Goal: Task Accomplishment & Management: Manage account settings

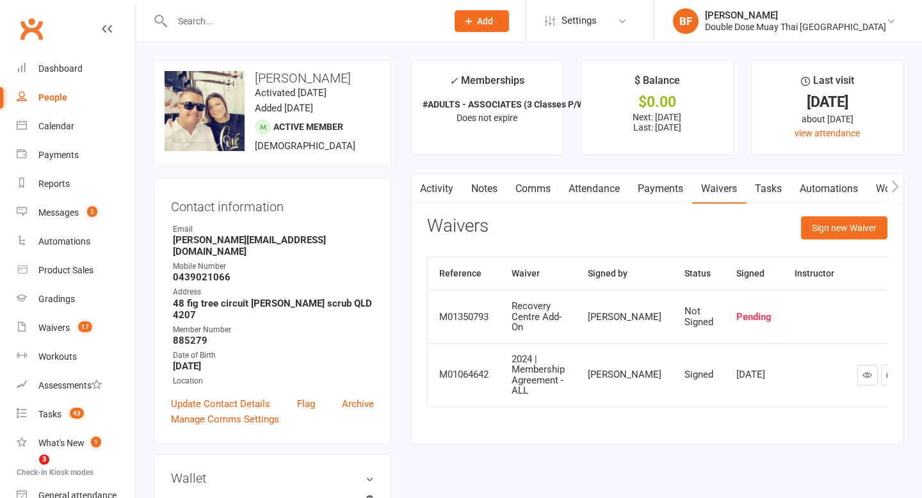
click at [243, 27] on input "text" at bounding box center [303, 21] width 270 height 18
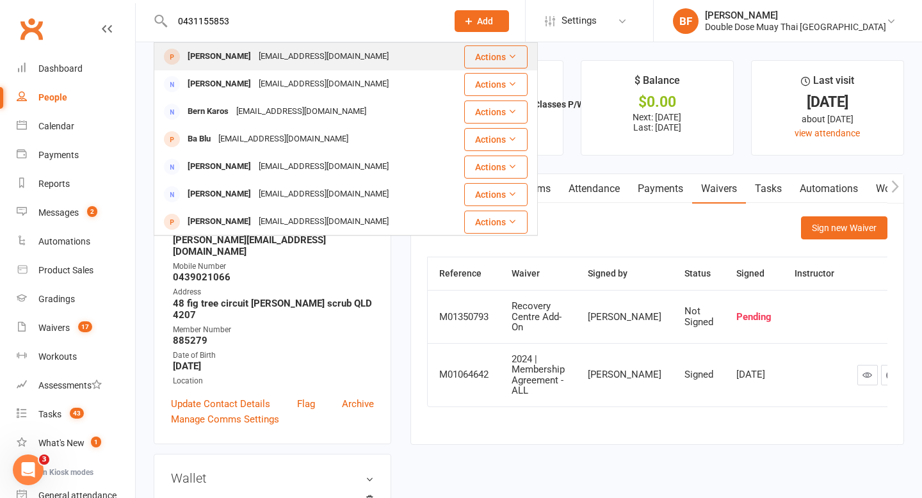
type input "0431155853"
click at [256, 50] on div "[EMAIL_ADDRESS][DOMAIN_NAME]" at bounding box center [324, 56] width 138 height 19
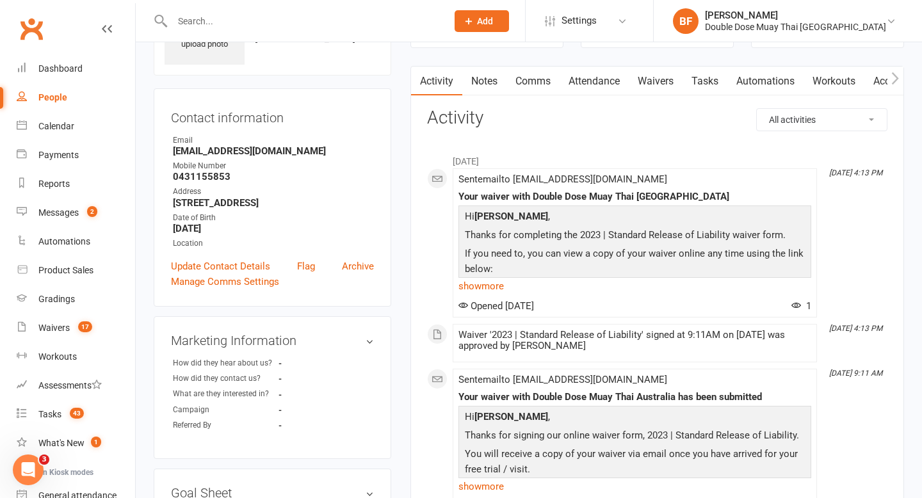
scroll to position [83, 0]
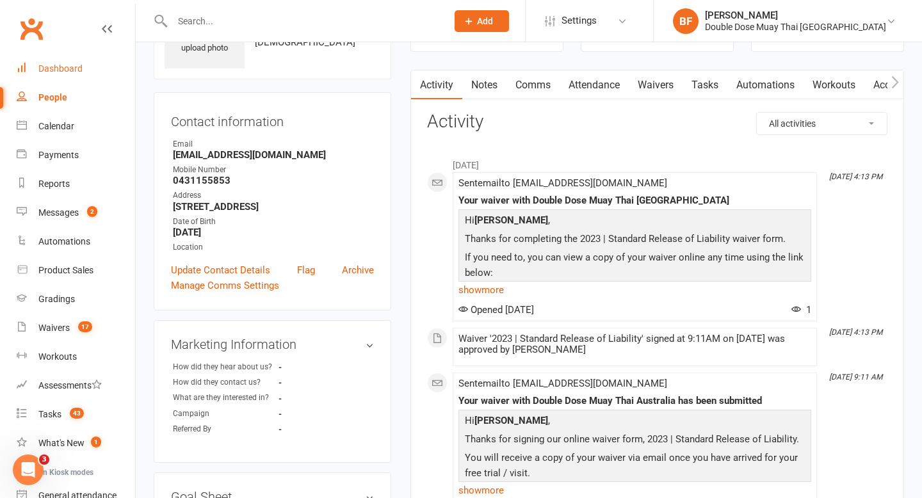
click at [61, 72] on div "Dashboard" at bounding box center [60, 68] width 44 height 10
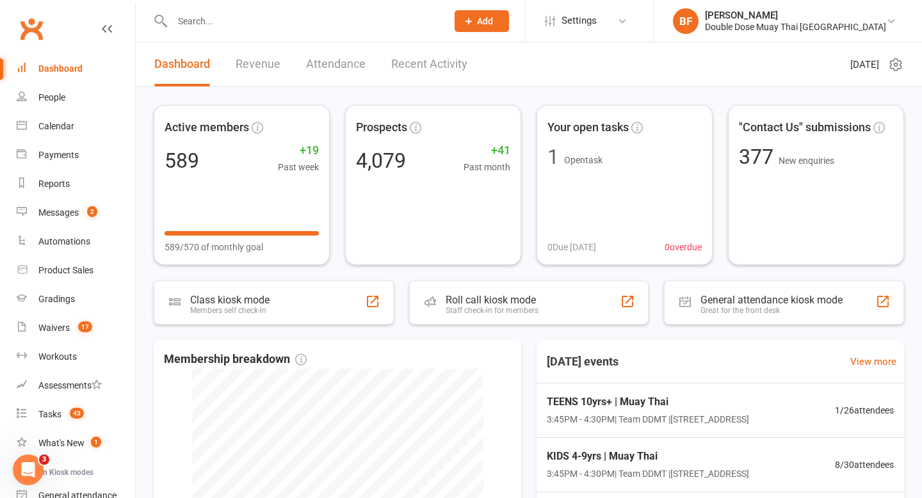
click at [229, 6] on div at bounding box center [296, 21] width 284 height 42
click at [229, 9] on div at bounding box center [296, 21] width 284 height 42
click at [200, 19] on input "text" at bounding box center [303, 21] width 270 height 18
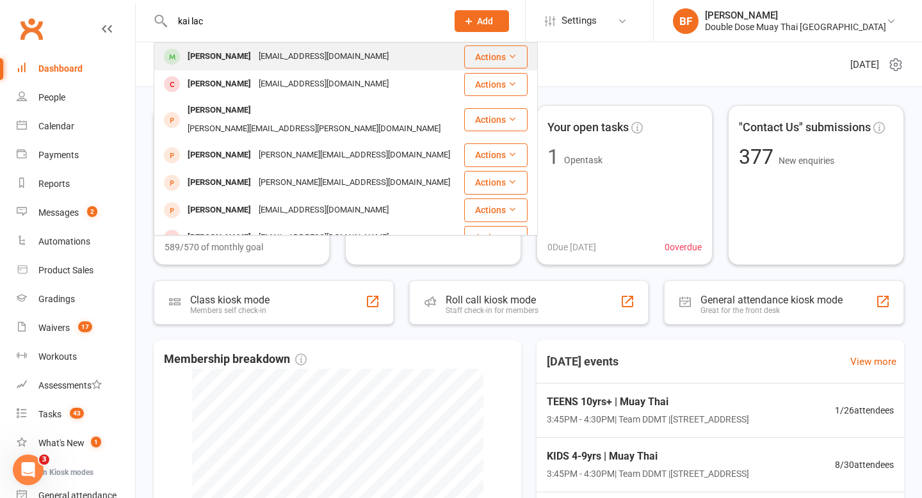
type input "kai lac"
click at [255, 56] on div "[EMAIL_ADDRESS][DOMAIN_NAME]" at bounding box center [324, 56] width 138 height 19
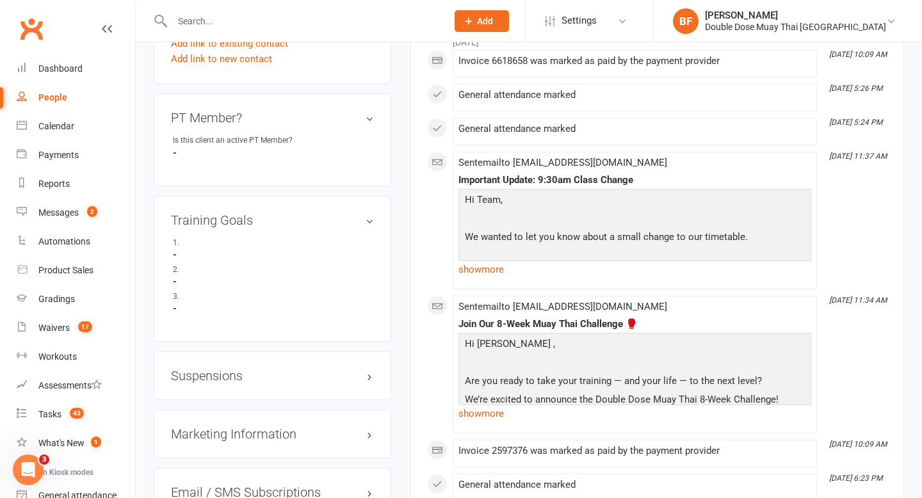
scroll to position [779, 0]
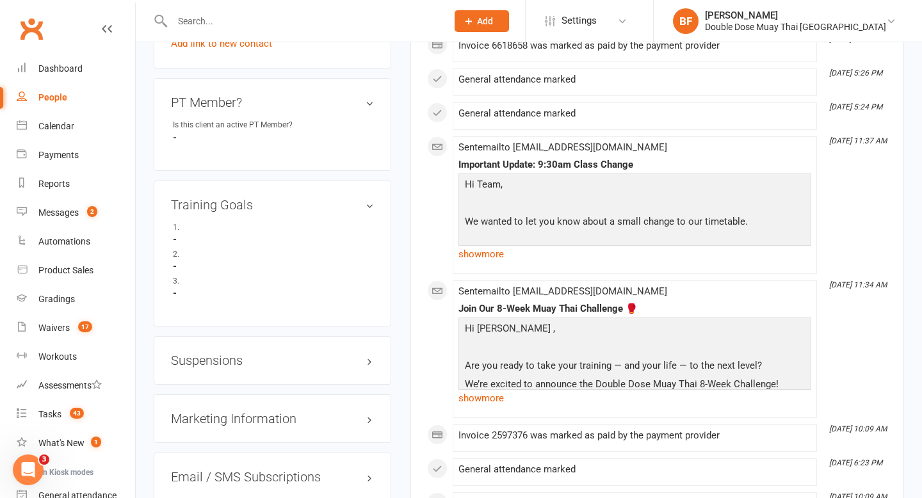
click at [222, 354] on h3 "Suspensions" at bounding box center [272, 360] width 203 height 14
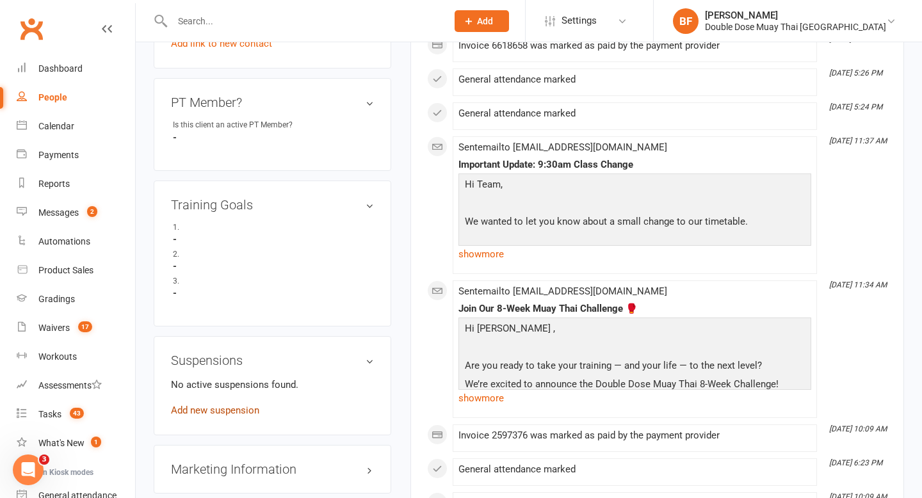
click at [219, 411] on link "Add new suspension" at bounding box center [215, 411] width 88 height 12
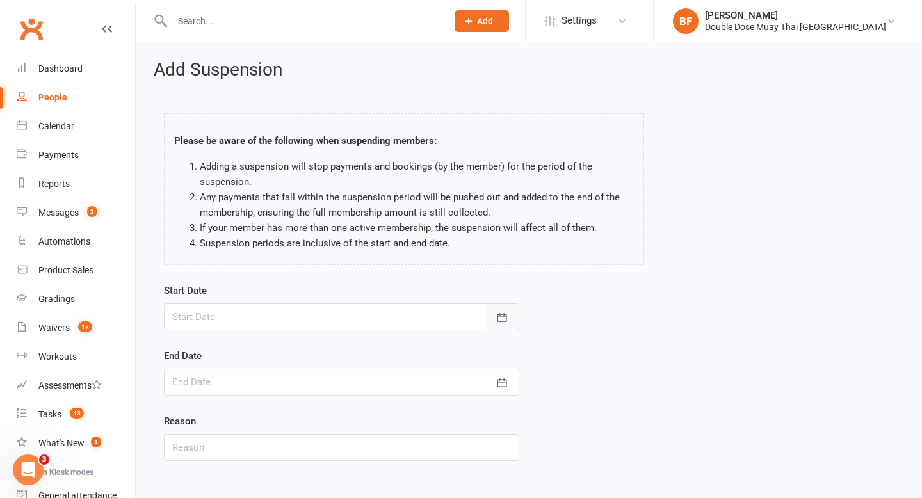
click at [514, 312] on button "button" at bounding box center [502, 316] width 35 height 27
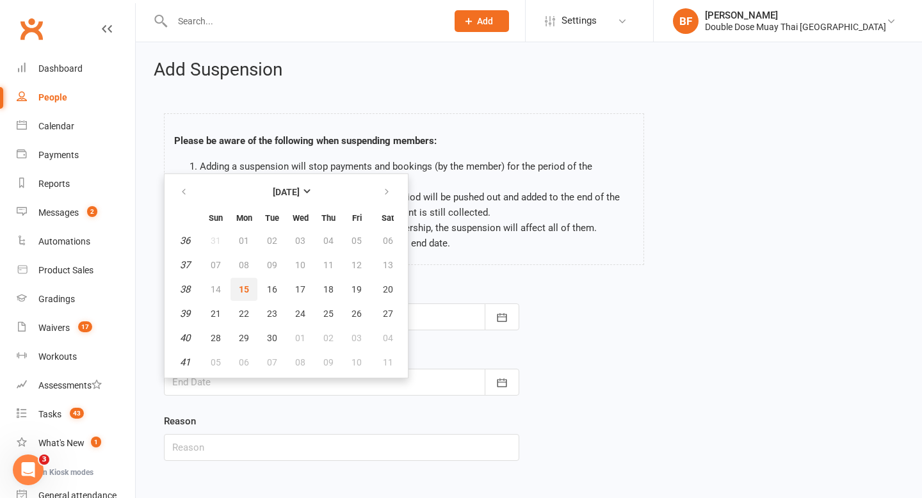
click at [243, 288] on span "15" at bounding box center [244, 289] width 10 height 10
type input "[DATE]"
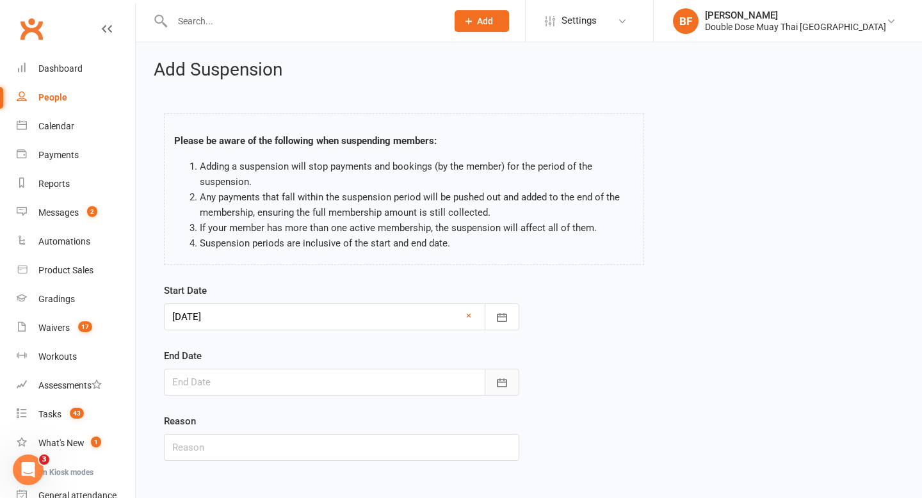
click at [503, 375] on button "button" at bounding box center [502, 382] width 35 height 27
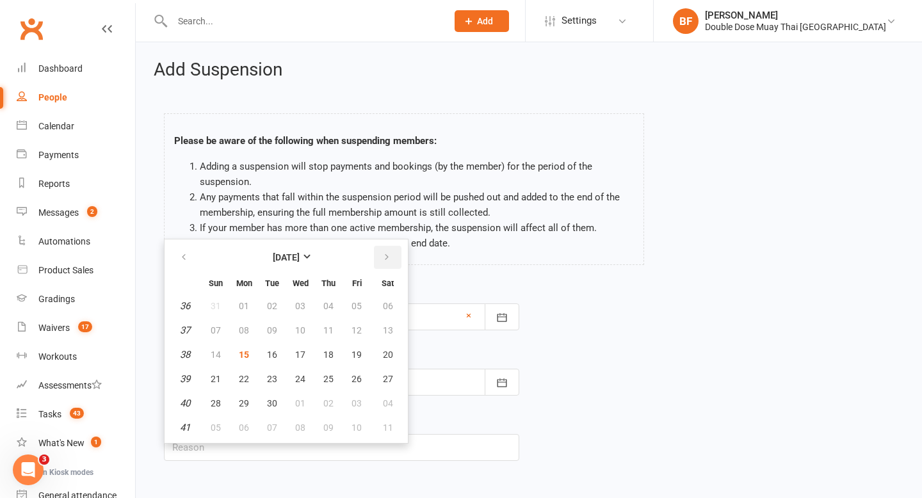
click at [389, 256] on icon "button" at bounding box center [386, 257] width 9 height 10
click at [246, 356] on span "13" at bounding box center [244, 355] width 10 height 10
type input "[DATE]"
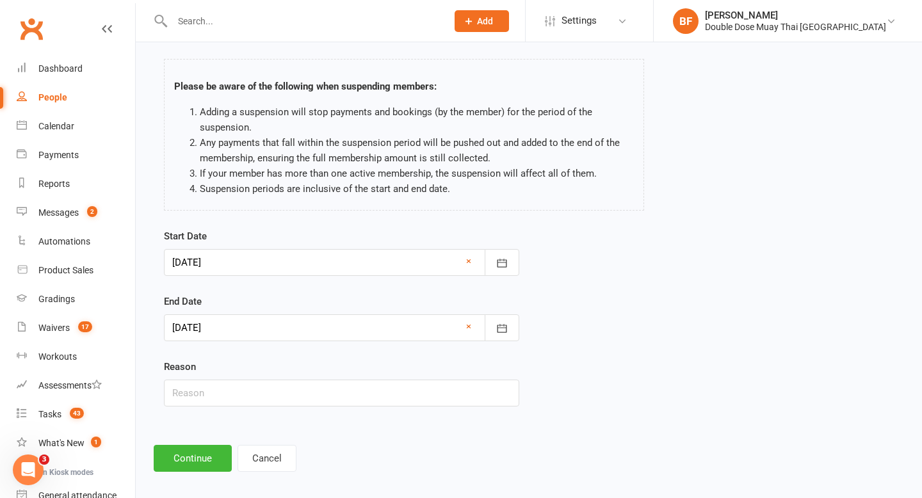
scroll to position [65, 0]
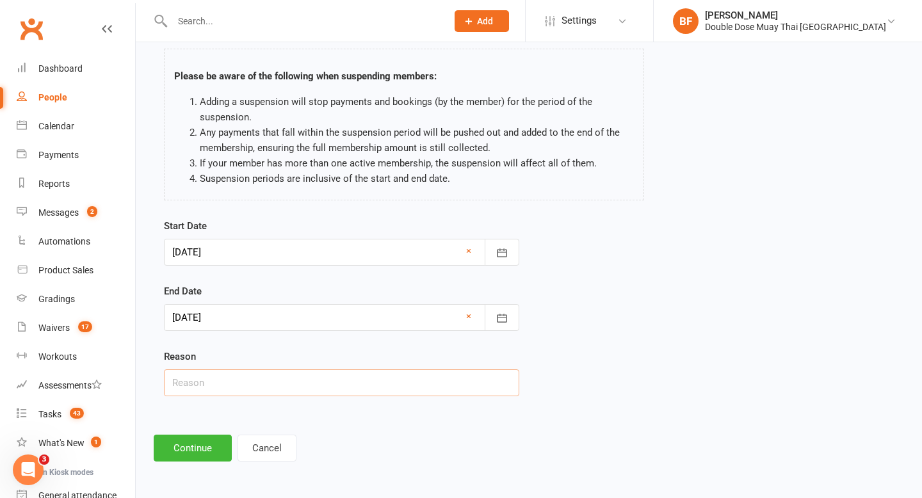
click at [308, 391] on input "text" at bounding box center [341, 382] width 355 height 27
type input "inj"
click at [202, 448] on button "Continue" at bounding box center [193, 448] width 78 height 27
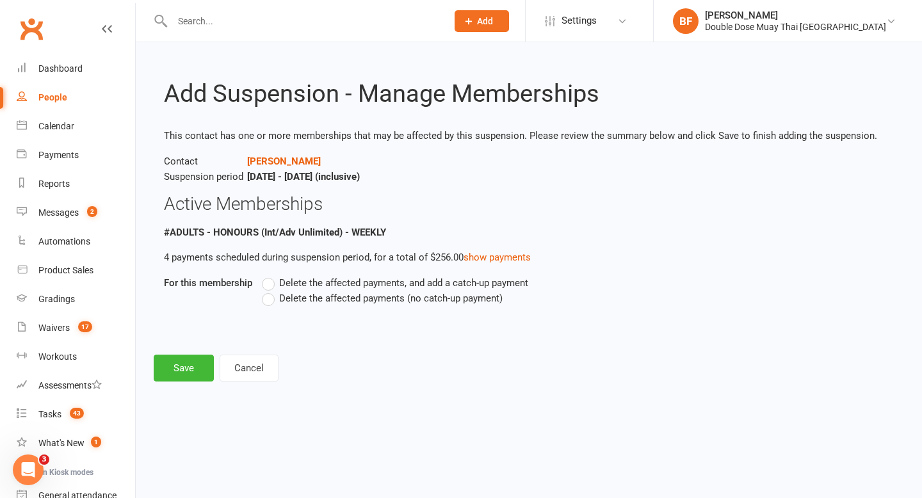
click at [315, 301] on span "Delete the affected payments (no catch-up payment)" at bounding box center [390, 297] width 223 height 13
click at [270, 291] on input "Delete the affected payments (no catch-up payment)" at bounding box center [266, 291] width 8 height 0
click at [181, 362] on button "Save" at bounding box center [184, 368] width 60 height 27
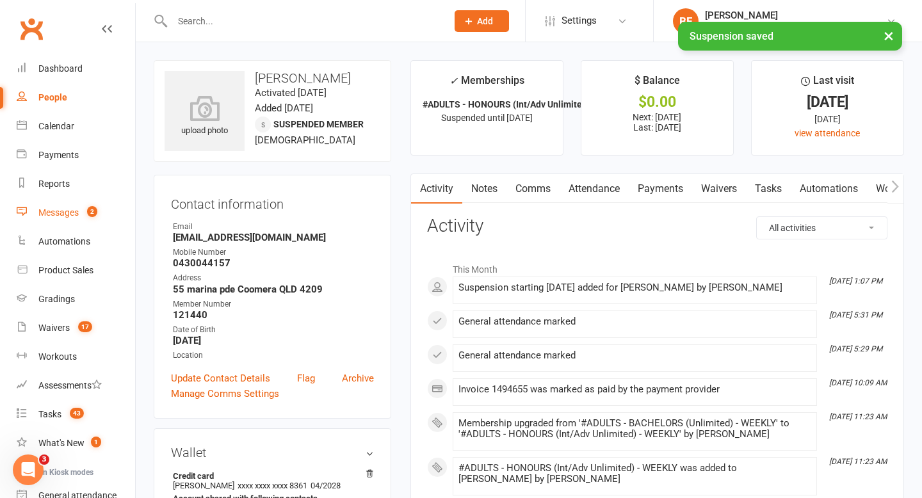
click at [86, 205] on link "Messages 2" at bounding box center [76, 212] width 118 height 29
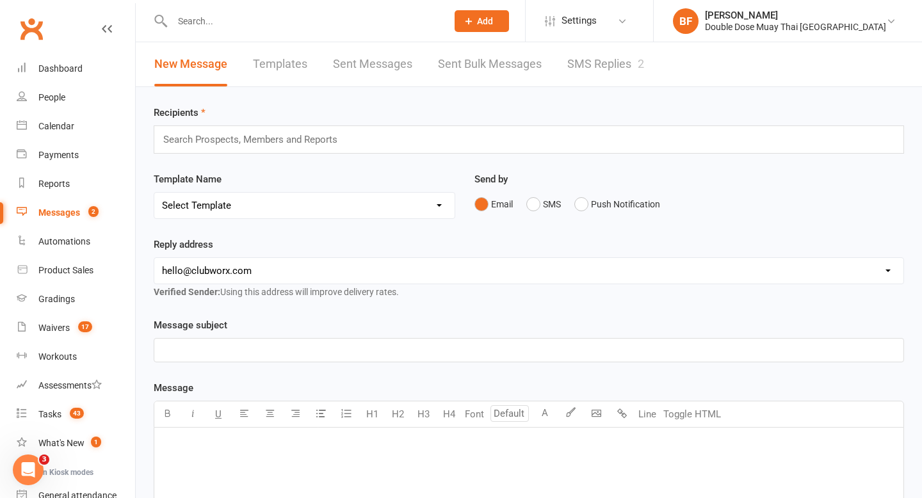
click at [599, 54] on ui-view "Prospect Member Non-attending contact Class / event Appointment Grading event T…" at bounding box center [461, 418] width 922 height 830
click at [599, 58] on link "SMS Replies 2" at bounding box center [605, 64] width 77 height 44
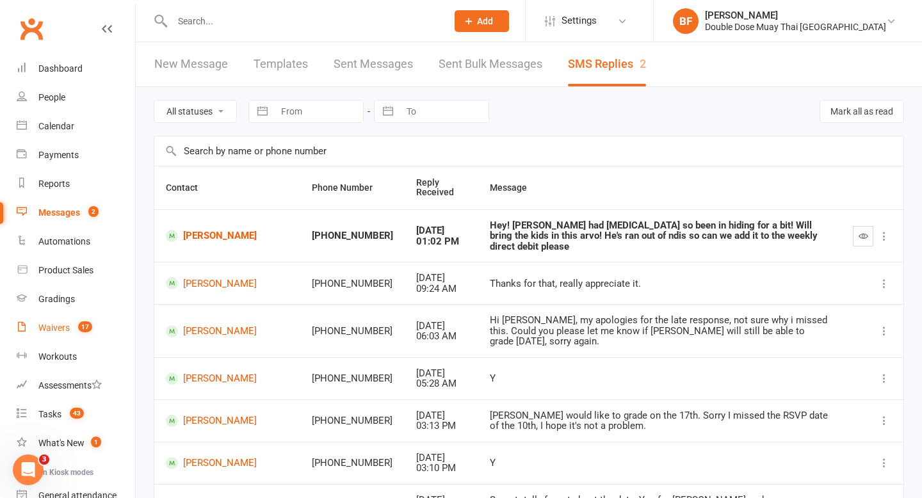
click at [73, 331] on count-badge "17" at bounding box center [82, 328] width 20 height 10
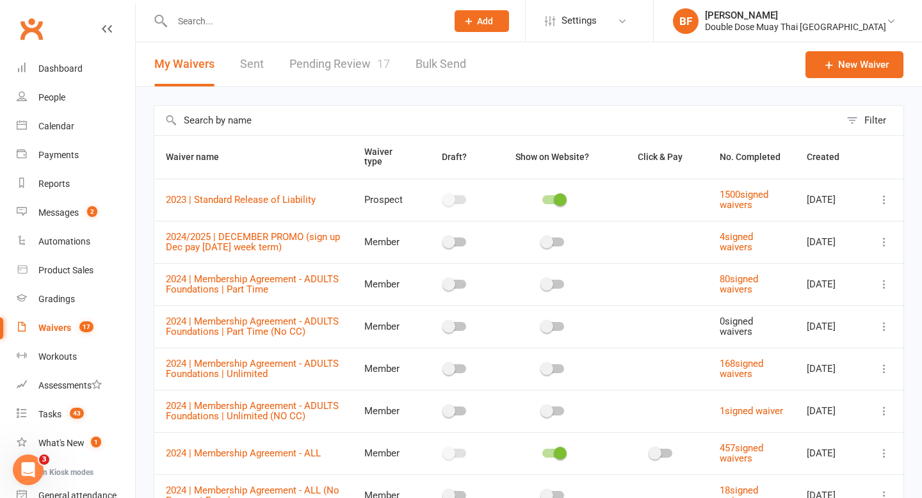
click at [327, 62] on link "Pending Review 17" at bounding box center [339, 64] width 101 height 44
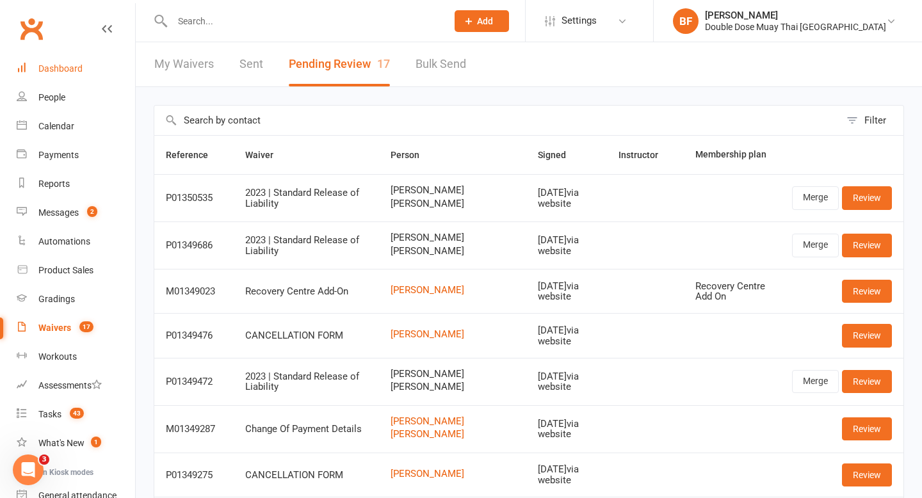
click at [56, 72] on div "Dashboard" at bounding box center [60, 68] width 44 height 10
